Goal: Register for event/course

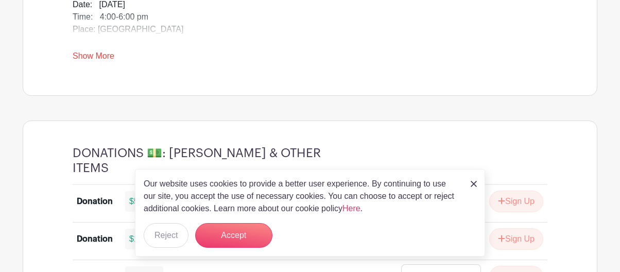
scroll to position [488, 0]
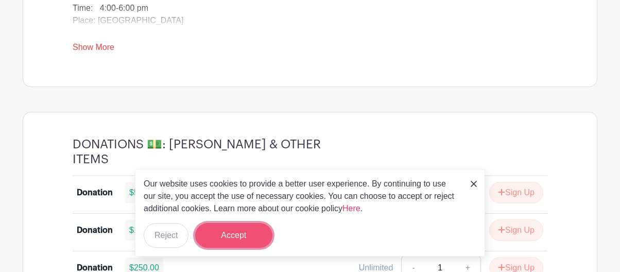
click at [238, 243] on button "Accept" at bounding box center [233, 235] width 77 height 25
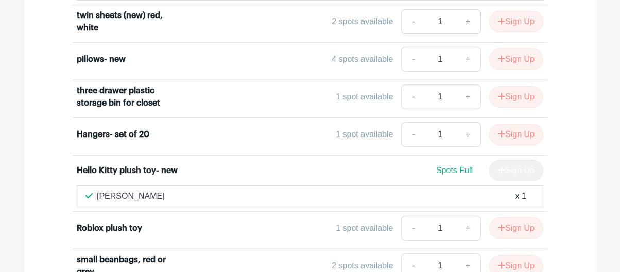
scroll to position [4714, 0]
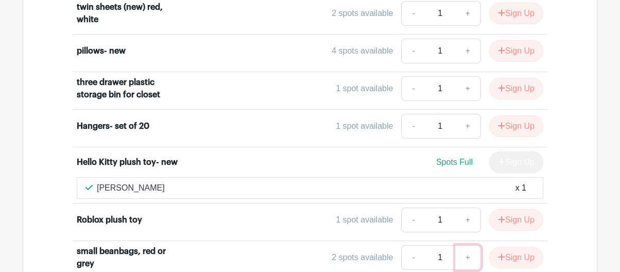
click at [466, 245] on link "+" at bounding box center [469, 257] width 26 height 25
type input "2"
click at [512, 247] on button "Sign Up" at bounding box center [517, 258] width 54 height 22
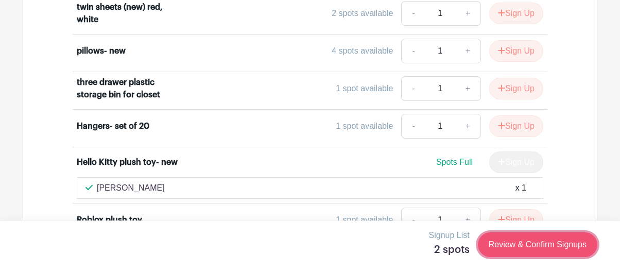
click at [531, 241] on link "Review & Confirm Signups" at bounding box center [538, 244] width 120 height 25
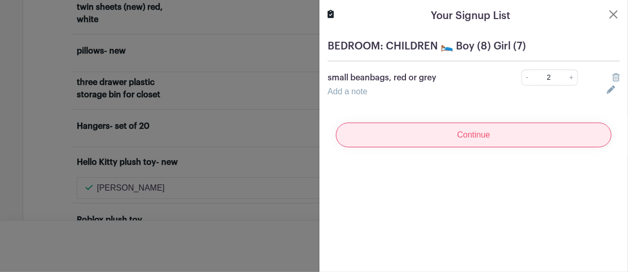
click at [491, 134] on input "Continue" at bounding box center [474, 135] width 276 height 25
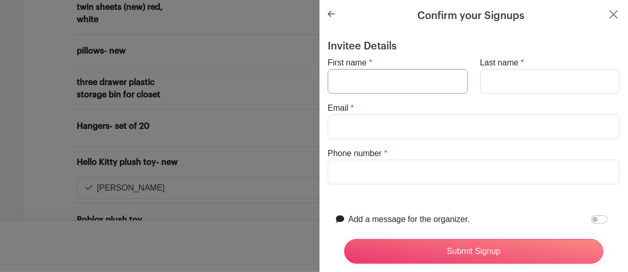
click at [385, 81] on input "First name" at bounding box center [398, 81] width 140 height 25
type input "[PERSON_NAME]"
click at [494, 80] on input "Last name" at bounding box center [550, 81] width 140 height 25
type input "[PERSON_NAME]"
click at [354, 122] on input "Email" at bounding box center [474, 126] width 292 height 25
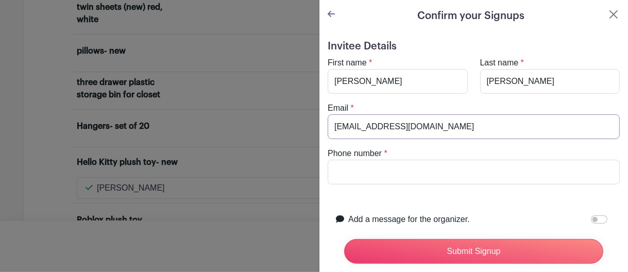
type input "[EMAIL_ADDRESS][DOMAIN_NAME]"
click at [328, 167] on input "Phone number" at bounding box center [474, 172] width 292 height 25
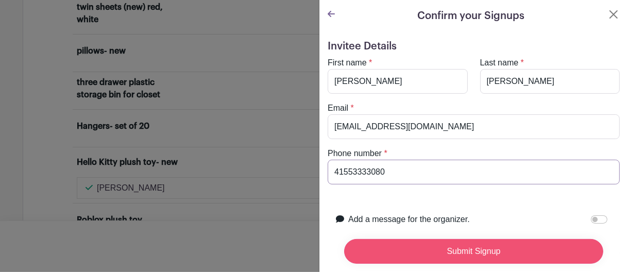
type input "41553333080"
click at [492, 241] on input "Submit Signup" at bounding box center [473, 251] width 259 height 25
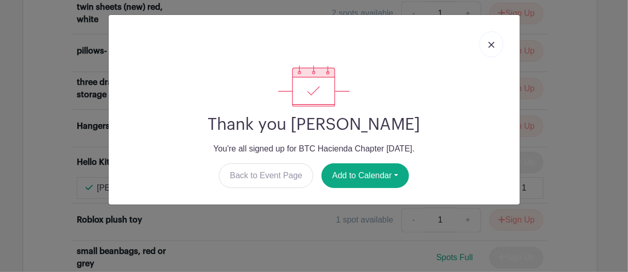
click at [491, 47] on img at bounding box center [492, 45] width 6 height 6
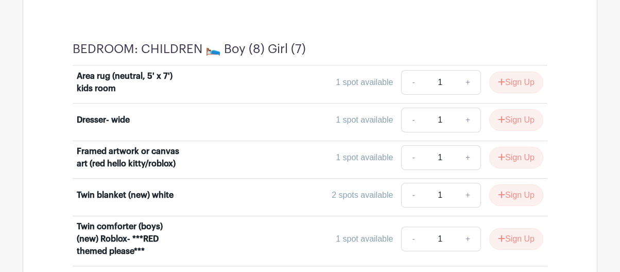
scroll to position [4212, 0]
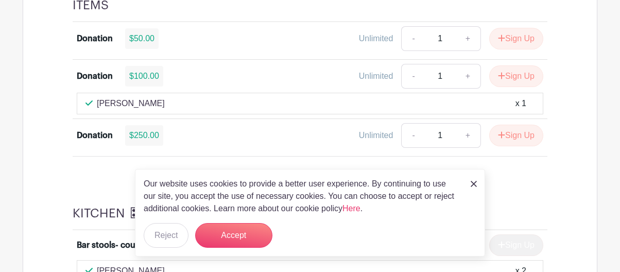
scroll to position [686, 0]
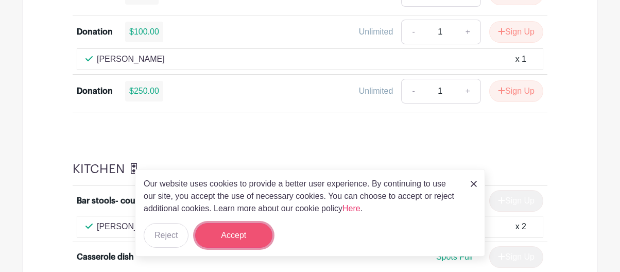
click at [237, 243] on button "Accept" at bounding box center [233, 235] width 77 height 25
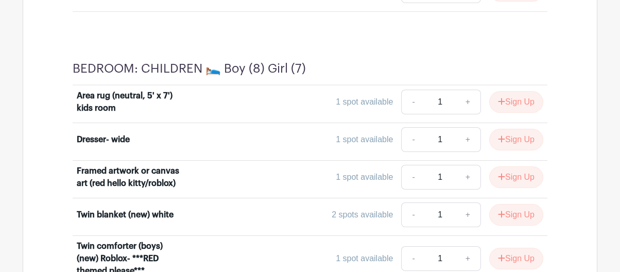
scroll to position [4283, 0]
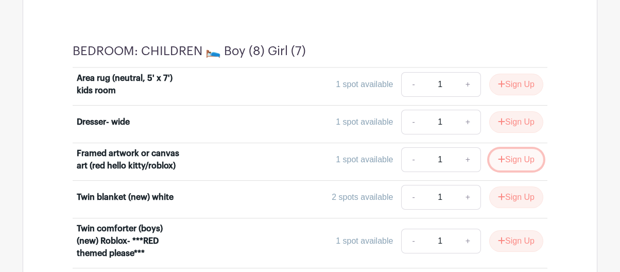
click at [506, 149] on button "Sign Up" at bounding box center [517, 160] width 54 height 22
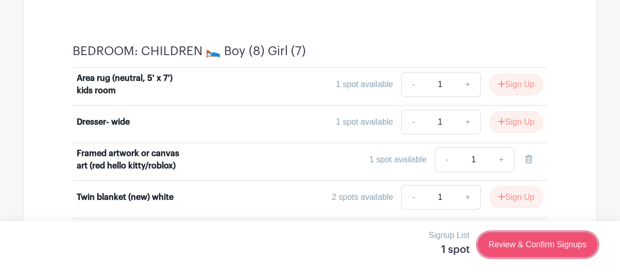
click at [525, 240] on link "Review & Confirm Signups" at bounding box center [538, 244] width 120 height 25
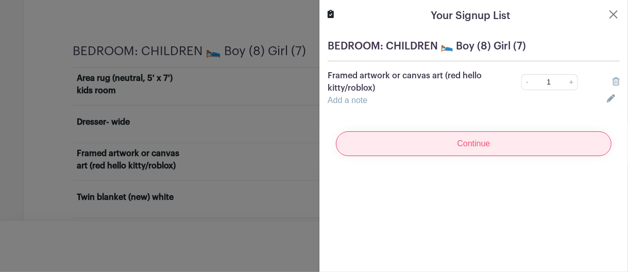
click at [460, 140] on input "Continue" at bounding box center [474, 143] width 276 height 25
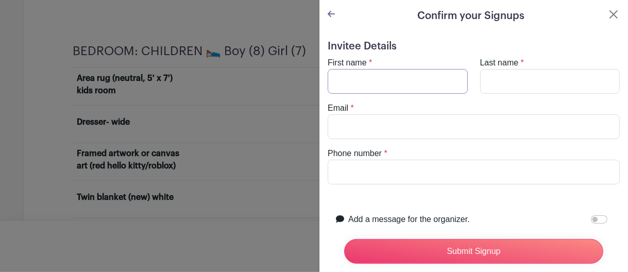
click at [391, 80] on input "First name" at bounding box center [398, 81] width 140 height 25
type input "[PERSON_NAME]"
drag, startPoint x: 479, startPoint y: 73, endPoint x: 484, endPoint y: 75, distance: 5.6
click at [482, 75] on input "Last name" at bounding box center [550, 81] width 140 height 25
type input "[PERSON_NAME]"
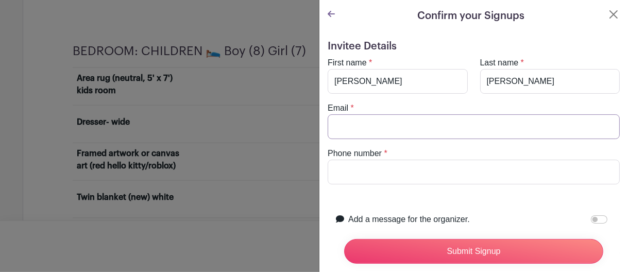
click at [358, 124] on input "Email" at bounding box center [474, 126] width 292 height 25
type input "[EMAIL_ADDRESS][DOMAIN_NAME]"
click at [367, 166] on input "Phone number" at bounding box center [474, 172] width 292 height 25
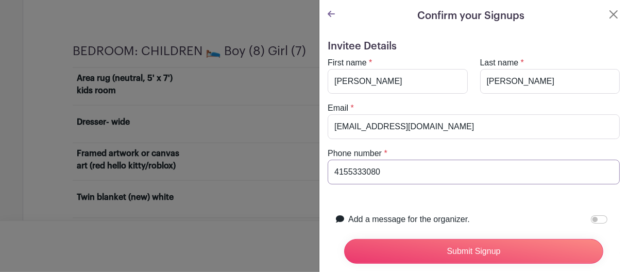
type input "4155333080"
click at [618, 206] on div "Invitee Details First name * [PERSON_NAME] Last name * [GEOGRAPHIC_DATA] Email …" at bounding box center [474, 202] width 309 height 341
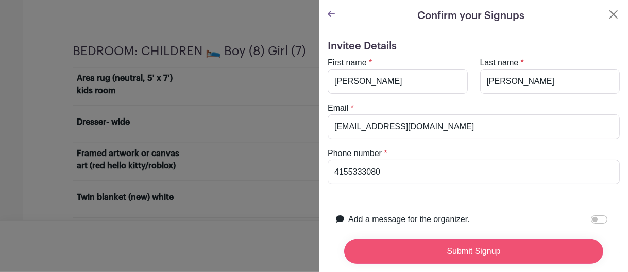
click at [513, 244] on input "Submit Signup" at bounding box center [473, 251] width 259 height 25
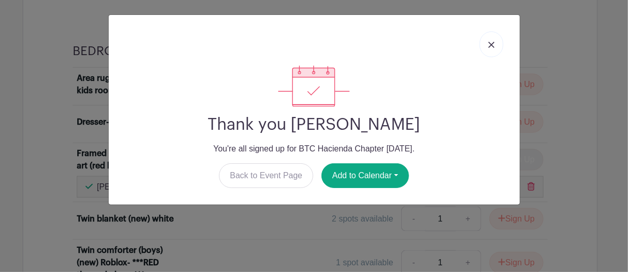
click at [492, 44] on img at bounding box center [492, 45] width 6 height 6
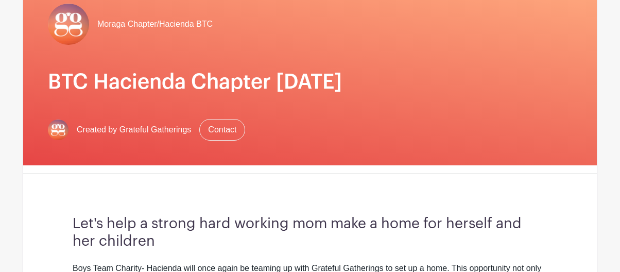
scroll to position [53, 0]
